Goal: Navigation & Orientation: Go to known website

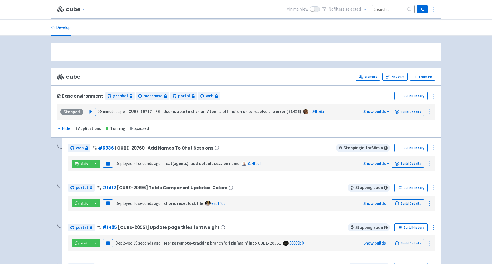
scroll to position [111, 0]
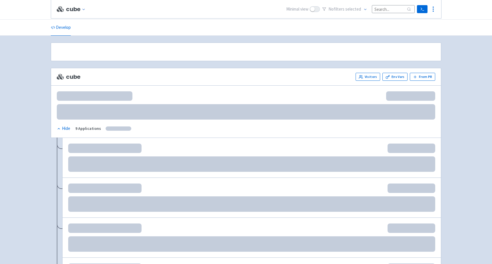
scroll to position [111, 0]
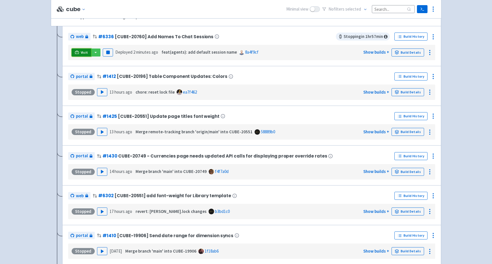
click at [76, 51] on icon at bounding box center [77, 52] width 4 height 3
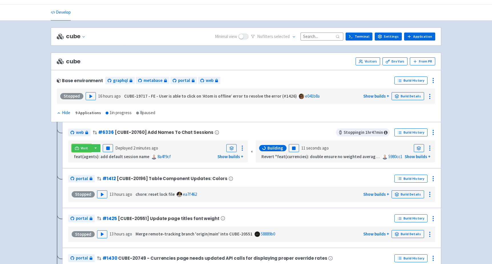
scroll to position [0, 0]
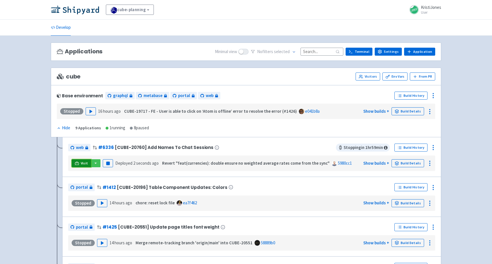
click at [79, 161] on link "Visit" at bounding box center [81, 163] width 19 height 8
click at [79, 162] on link "Visit" at bounding box center [81, 163] width 19 height 8
